Goal: Check status

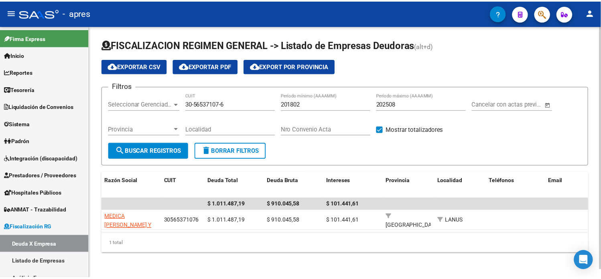
scroll to position [134, 0]
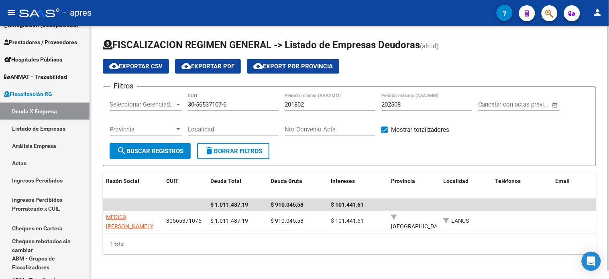
click at [219, 107] on input "30-56537107-6" at bounding box center [233, 104] width 91 height 7
paste input "27-33400029-5"
type input "27-33400029-5"
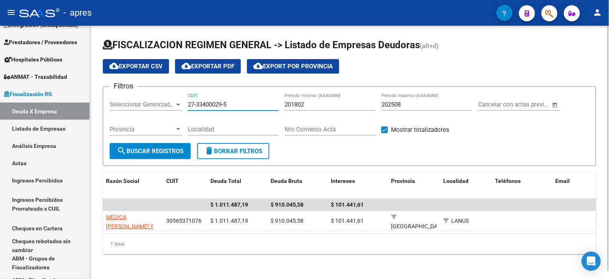
click at [173, 149] on span "search Buscar Registros" at bounding box center [150, 150] width 67 height 7
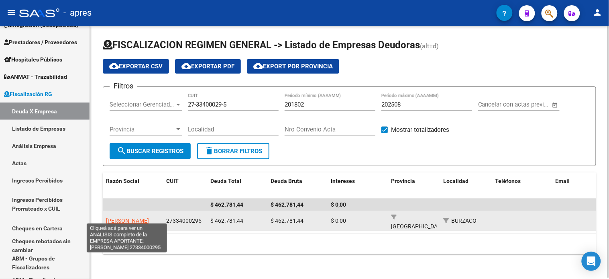
click at [134, 217] on span "[PERSON_NAME]" at bounding box center [127, 220] width 43 height 6
type textarea "27334000295"
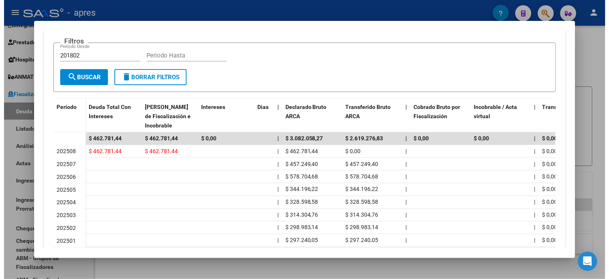
scroll to position [223, 0]
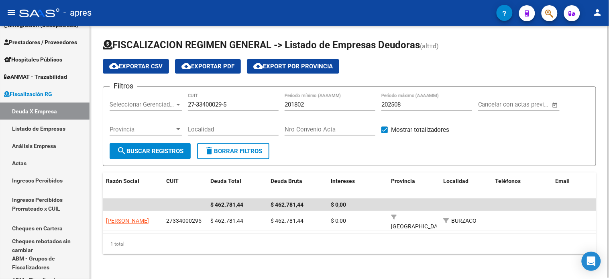
click at [208, 104] on input "27-33400029-5" at bounding box center [233, 104] width 91 height 7
click at [156, 146] on button "search Buscar Registros" at bounding box center [150, 151] width 81 height 16
